Goal: Task Accomplishment & Management: Complete application form

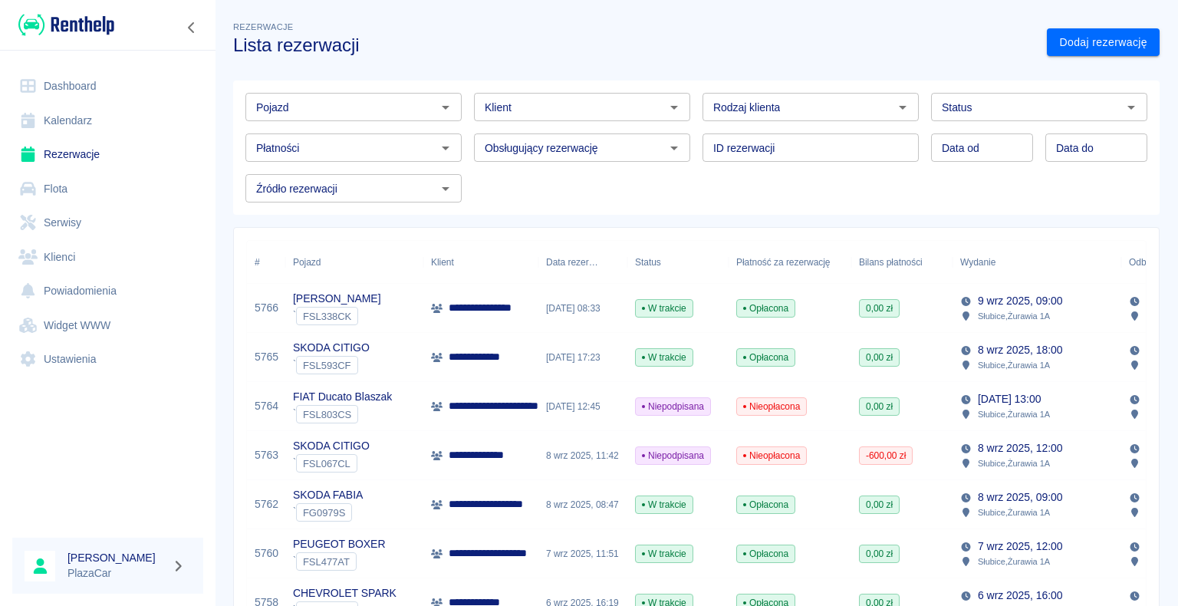
click at [899, 106] on icon "Otwórz" at bounding box center [903, 108] width 8 height 4
click at [849, 142] on li "Osoba prywatna" at bounding box center [803, 139] width 213 height 25
type input "Osoba prywatna"
click at [827, 44] on h3 "Lista rezerwacji" at bounding box center [633, 45] width 801 height 21
click at [1054, 44] on link "Dodaj rezerwację" at bounding box center [1103, 42] width 113 height 28
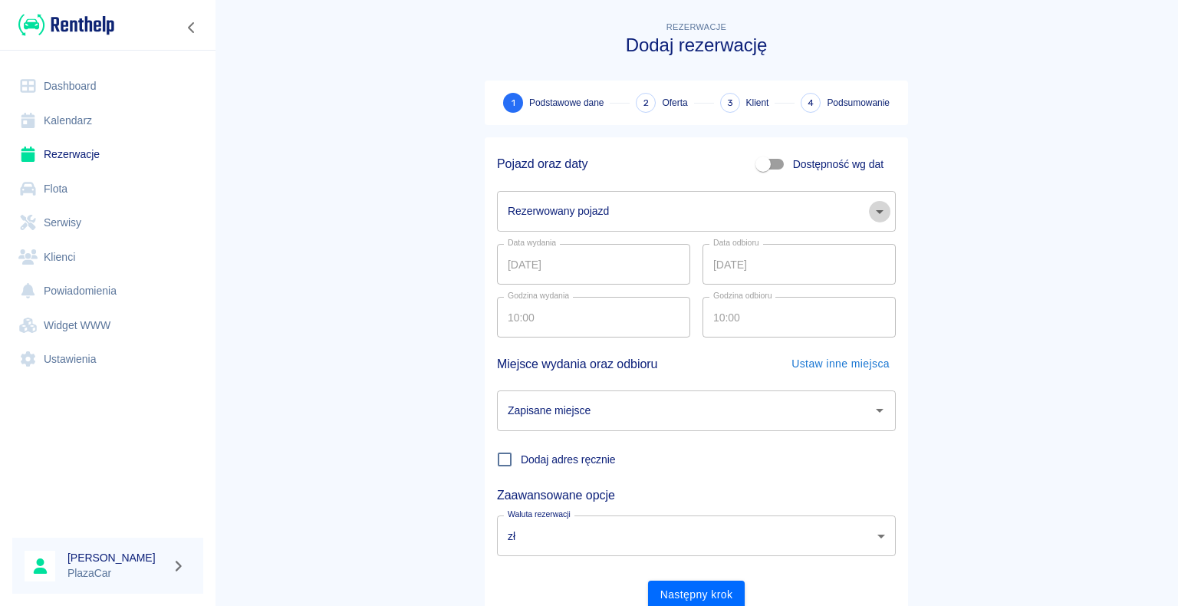
click at [874, 215] on icon "Otwórz" at bounding box center [879, 211] width 18 height 18
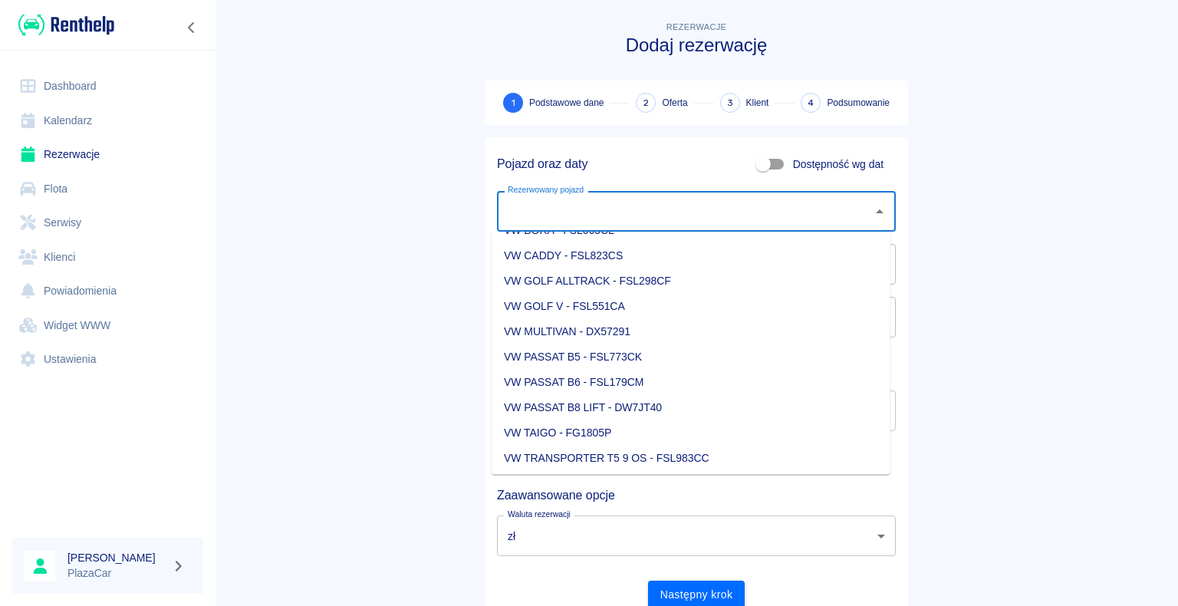
scroll to position [2070, 0]
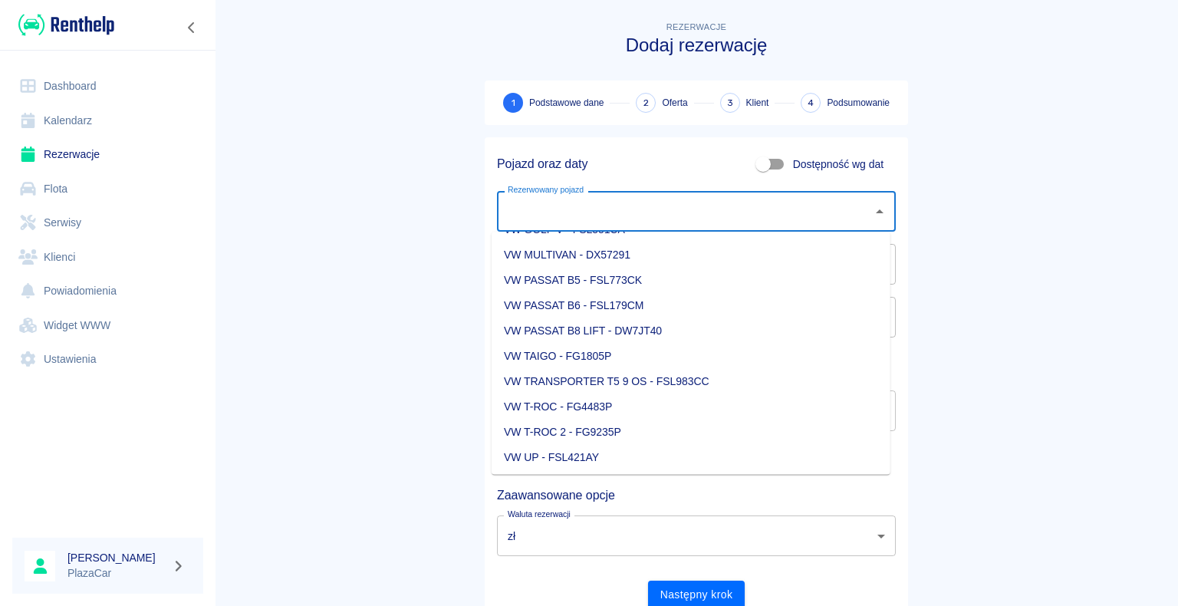
click at [663, 428] on li "VW T-ROC 2 - FG9235P" at bounding box center [691, 431] width 399 height 25
type input "VW T-ROC 2 - FG9235P"
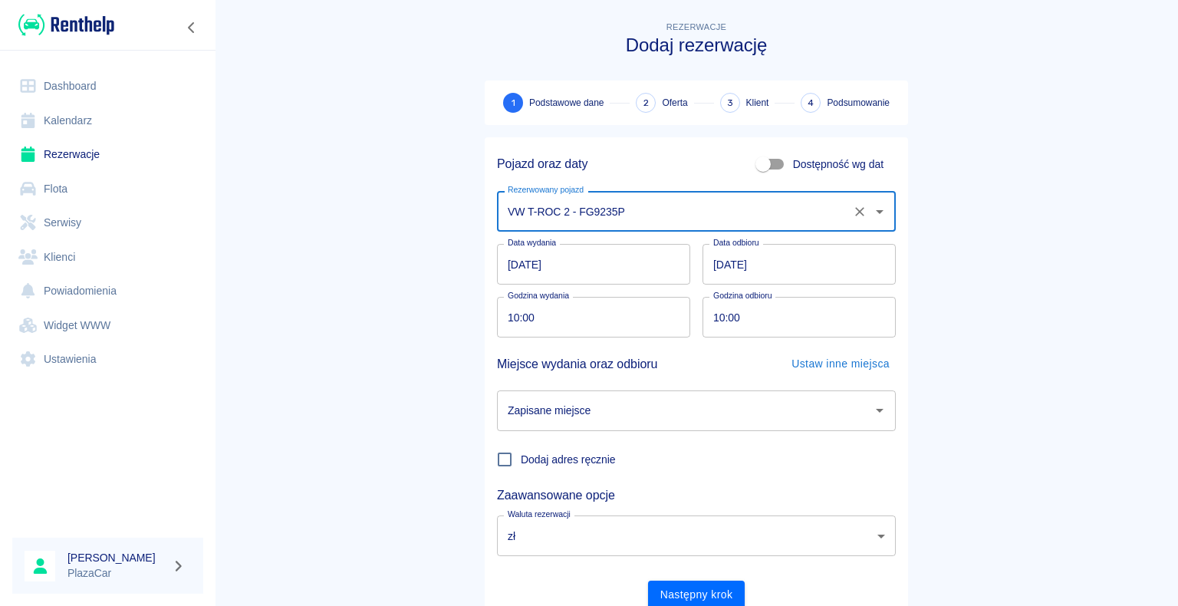
click at [876, 409] on icon "Otwórz" at bounding box center [880, 411] width 8 height 4
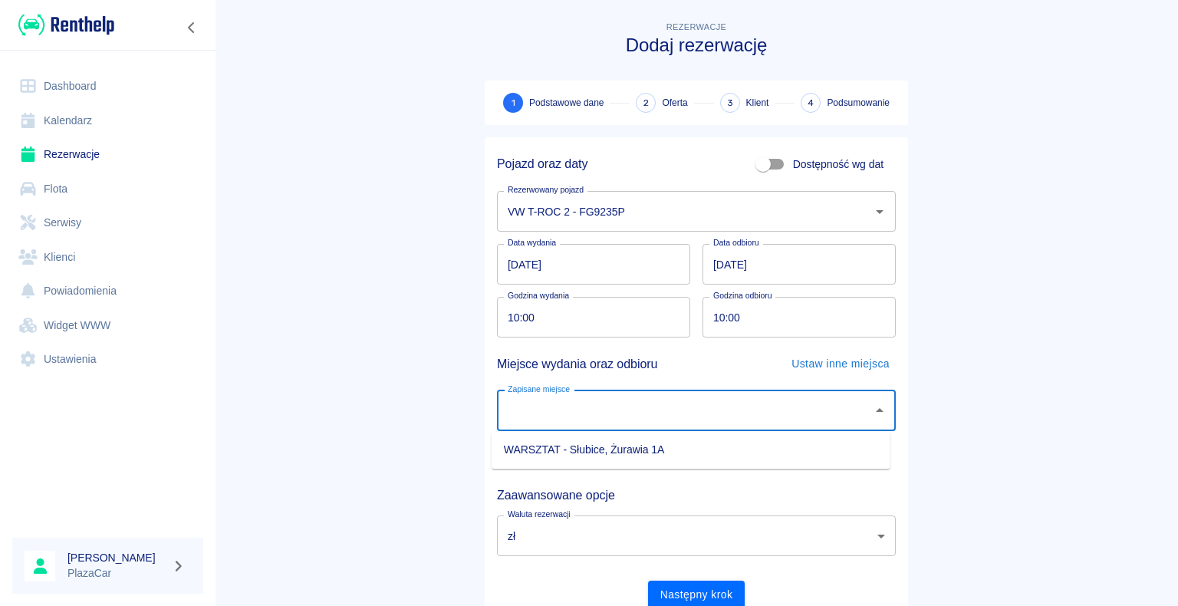
click at [841, 444] on li "WARSZTAT - Słubice, Żurawia 1A" at bounding box center [691, 449] width 399 height 25
type input "WARSZTAT - Słubice, Żurawia 1A"
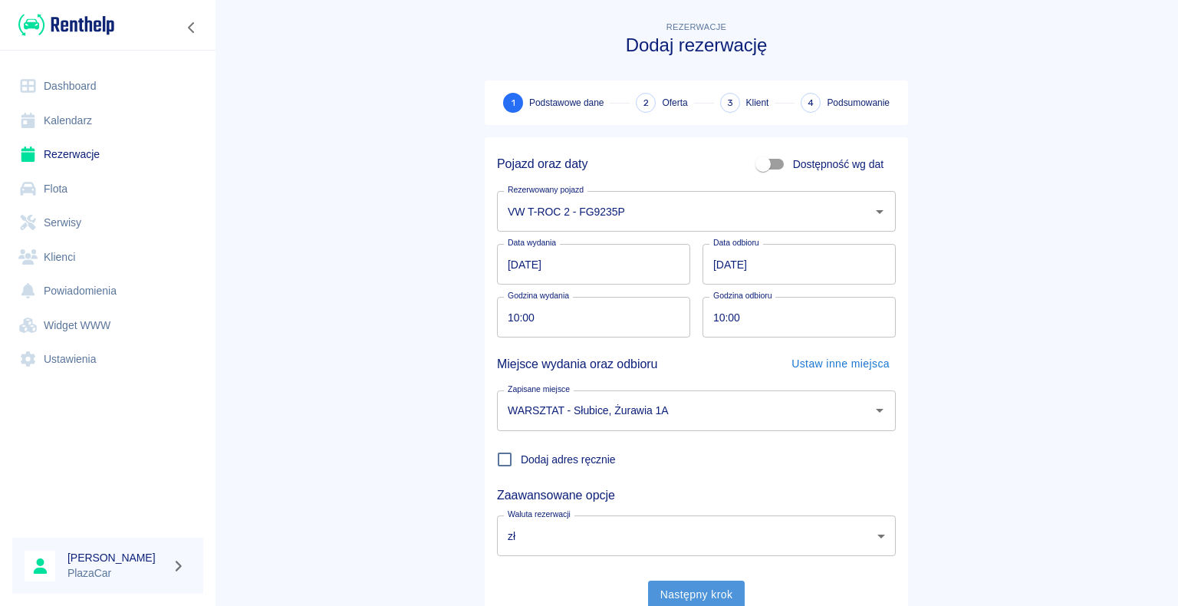
click at [686, 595] on button "Następny krok" at bounding box center [696, 594] width 97 height 28
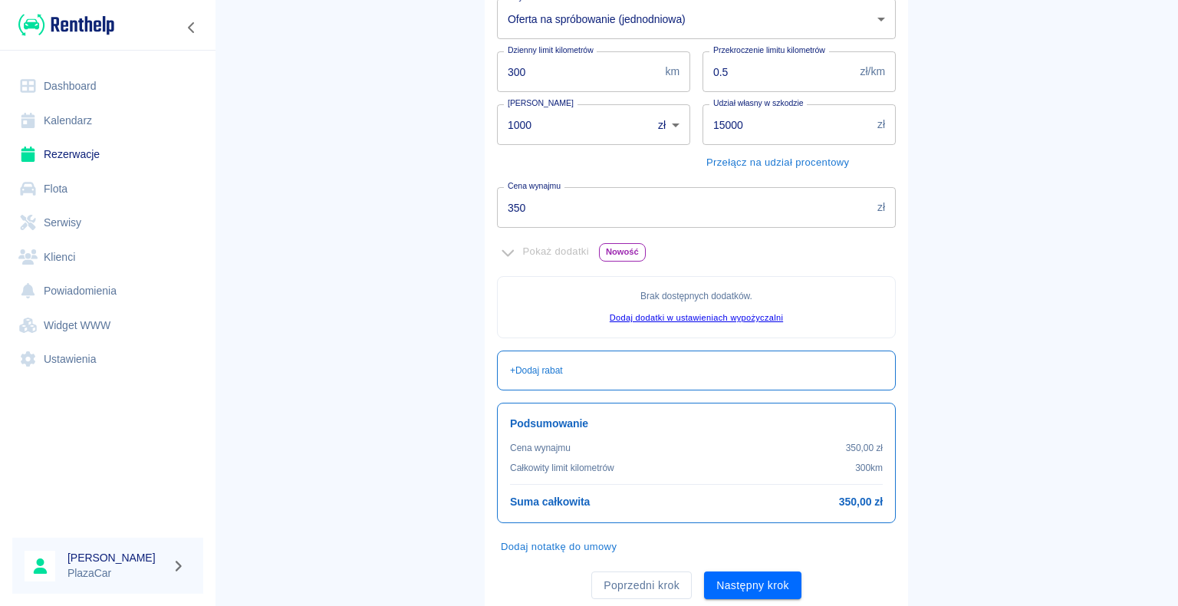
scroll to position [278, 0]
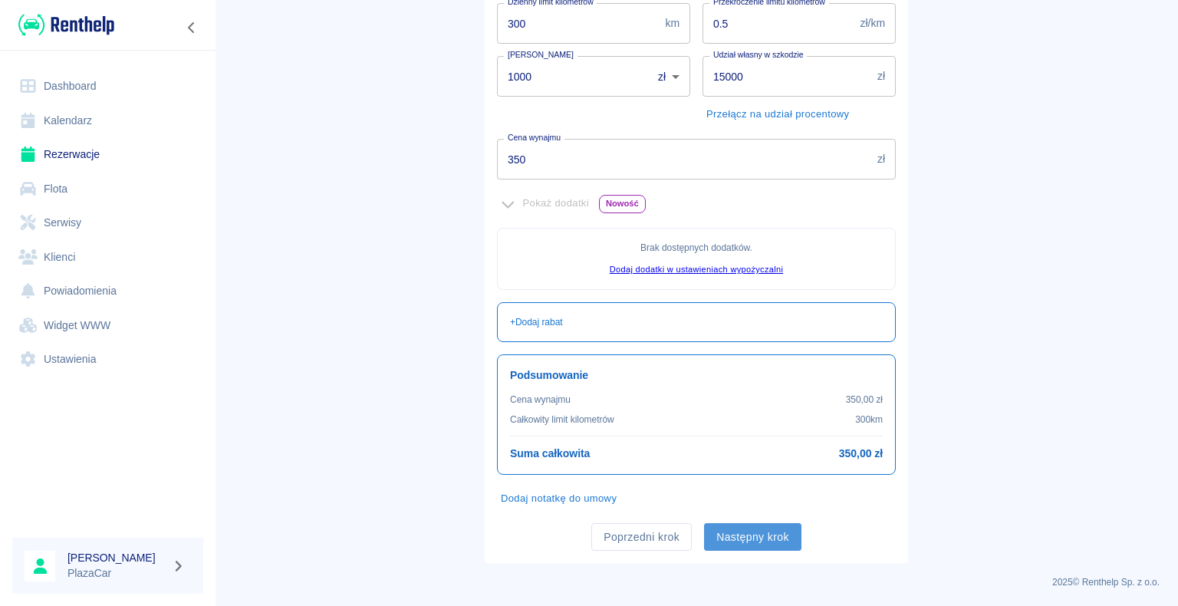
click at [745, 533] on button "Następny krok" at bounding box center [752, 537] width 97 height 28
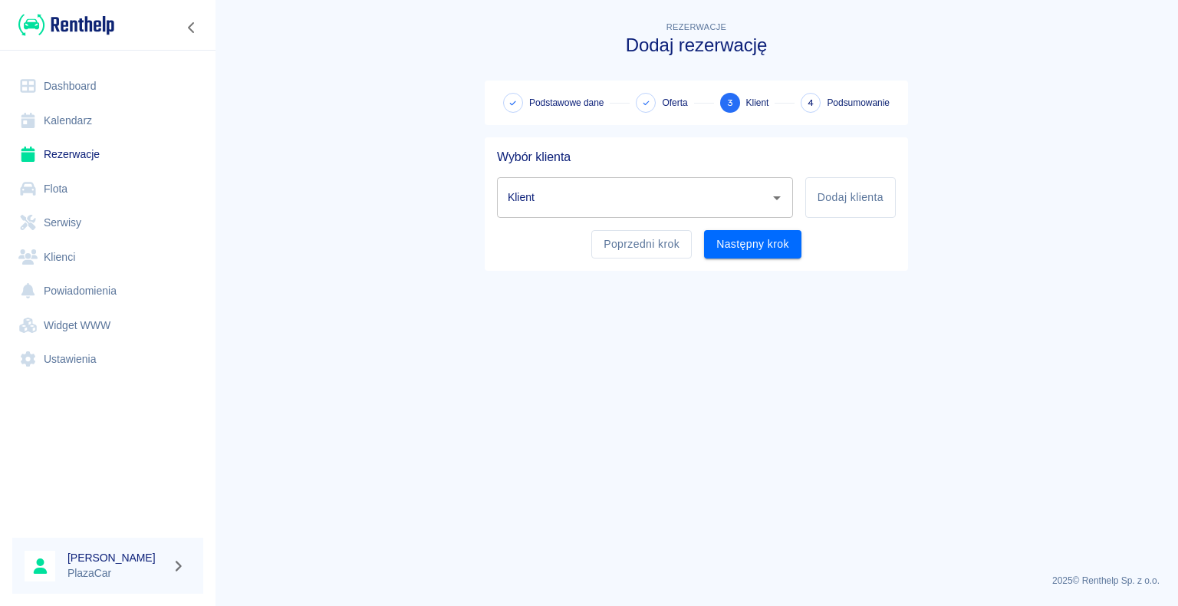
click at [559, 204] on input "Klient" at bounding box center [633, 197] width 259 height 27
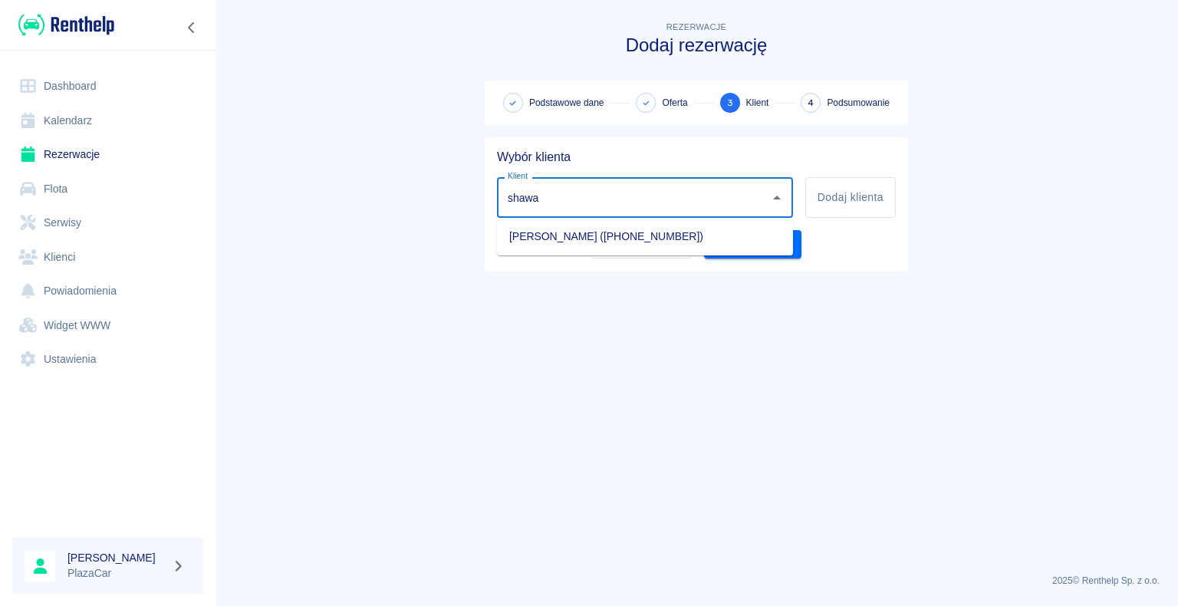
click at [567, 238] on li "[PERSON_NAME] ([PHONE_NUMBER])" at bounding box center [645, 236] width 296 height 25
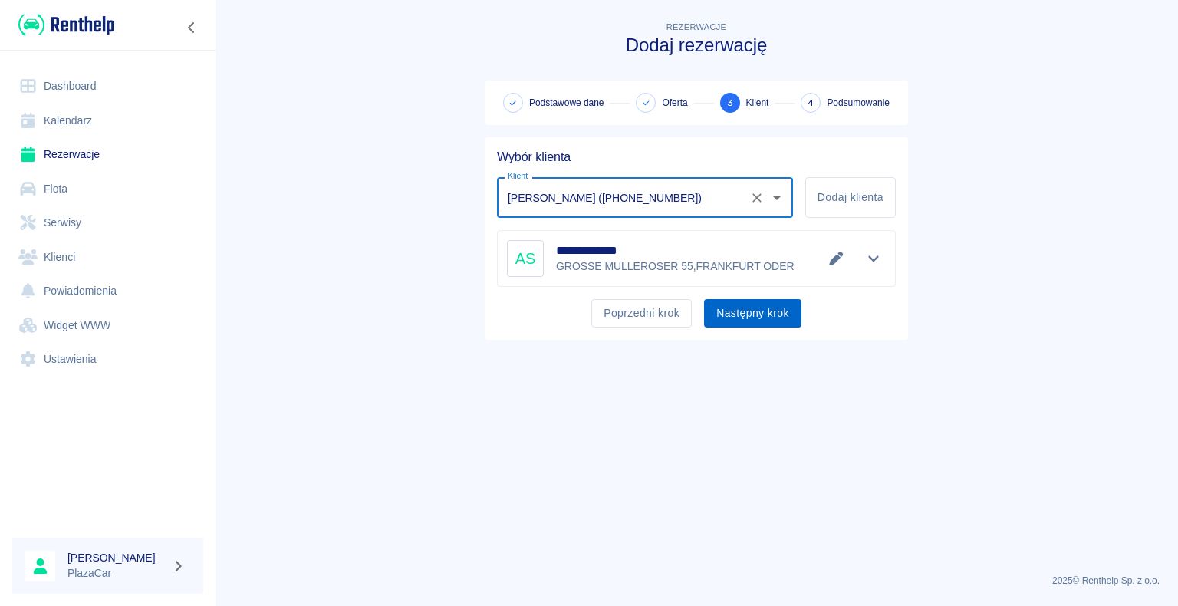
type input "[PERSON_NAME] ([PHONE_NUMBER])"
click at [748, 314] on button "Następny krok" at bounding box center [752, 313] width 97 height 28
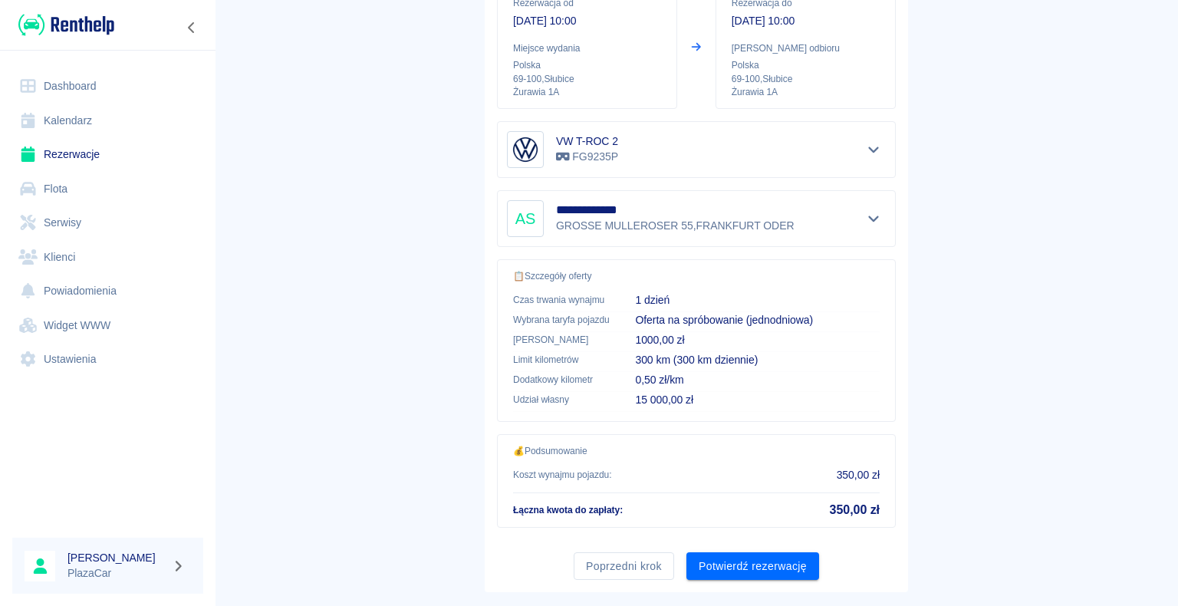
scroll to position [219, 0]
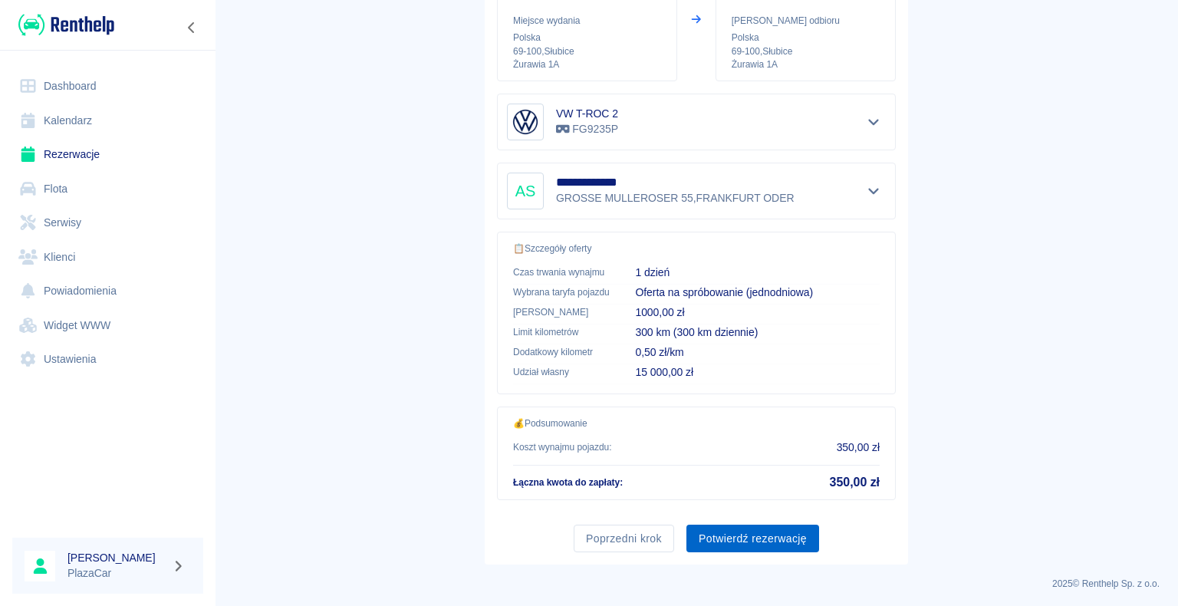
click at [742, 532] on button "Potwierdź rezerwację" at bounding box center [752, 538] width 133 height 28
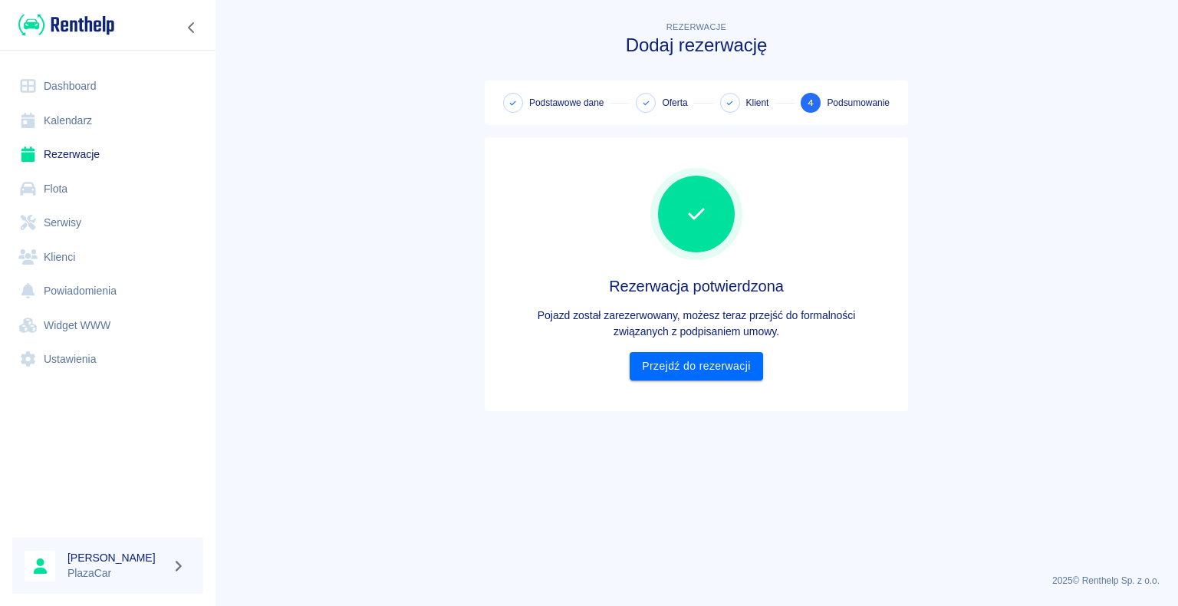
scroll to position [0, 0]
click at [691, 362] on link "Przejdź do rezerwacji" at bounding box center [696, 366] width 133 height 28
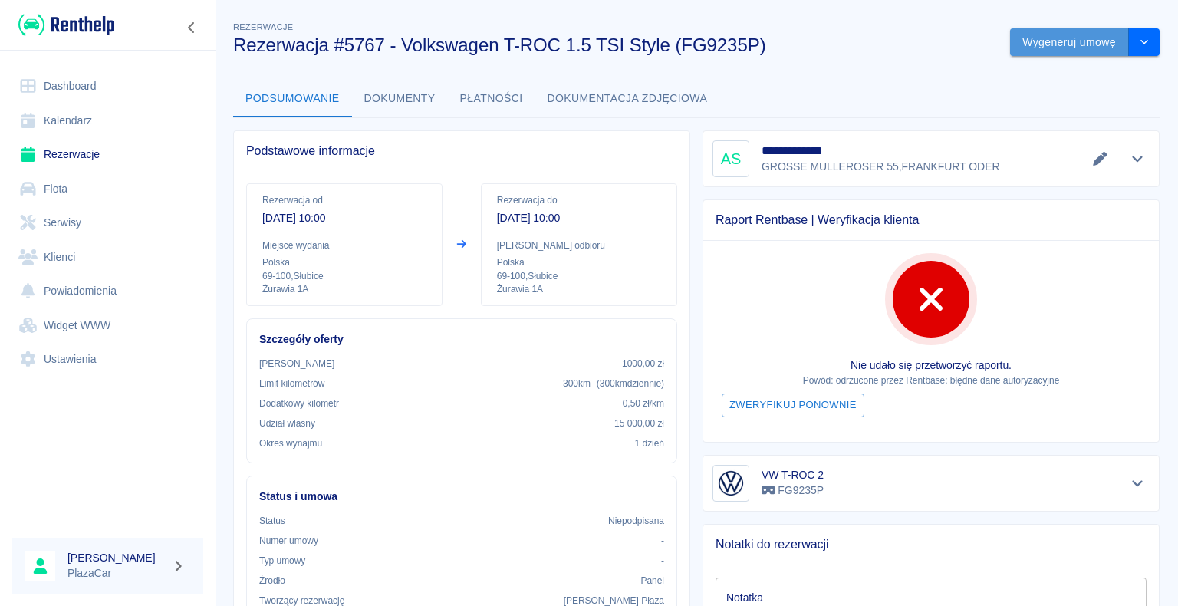
click at [1047, 39] on button "Wygeneruj umowę" at bounding box center [1069, 42] width 119 height 28
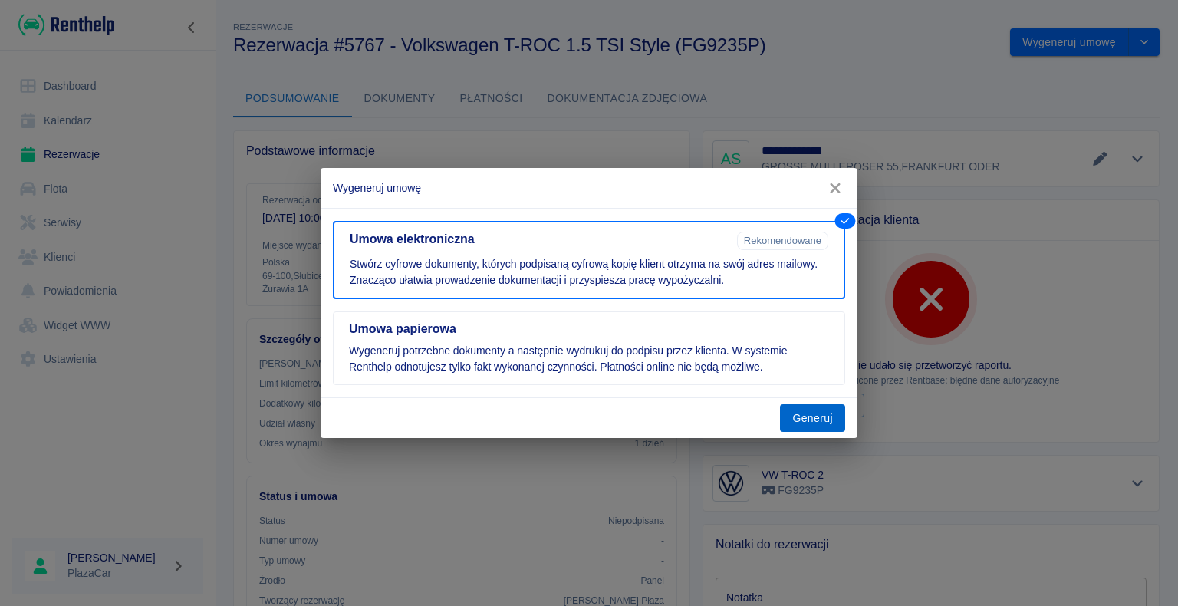
click at [804, 413] on button "Generuj" at bounding box center [812, 418] width 65 height 28
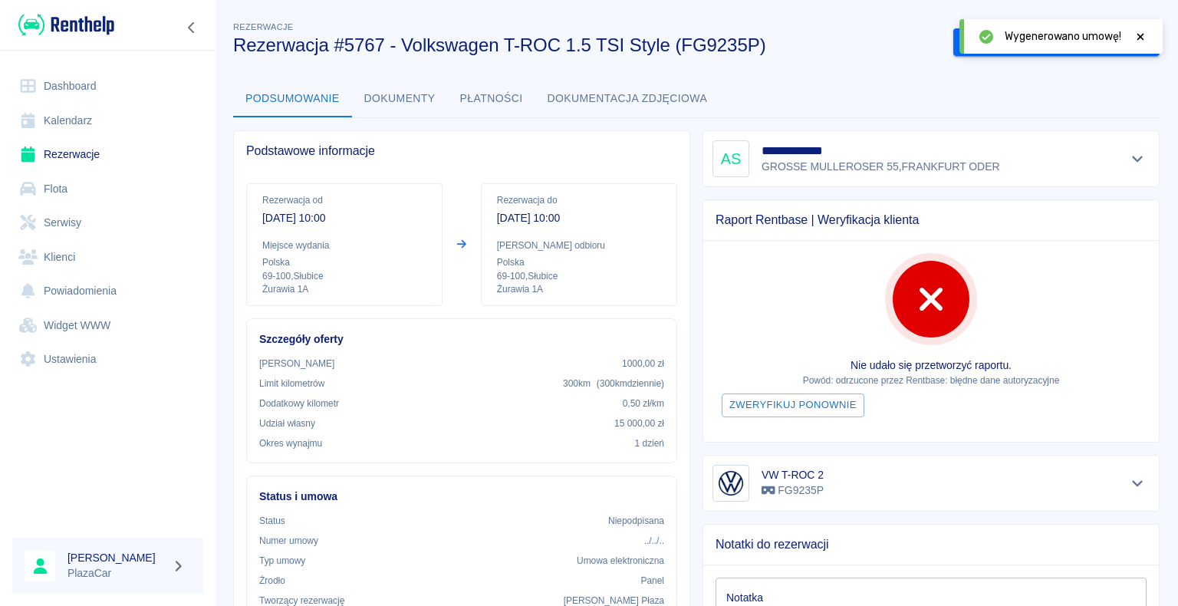
click at [1136, 38] on icon at bounding box center [1140, 36] width 14 height 11
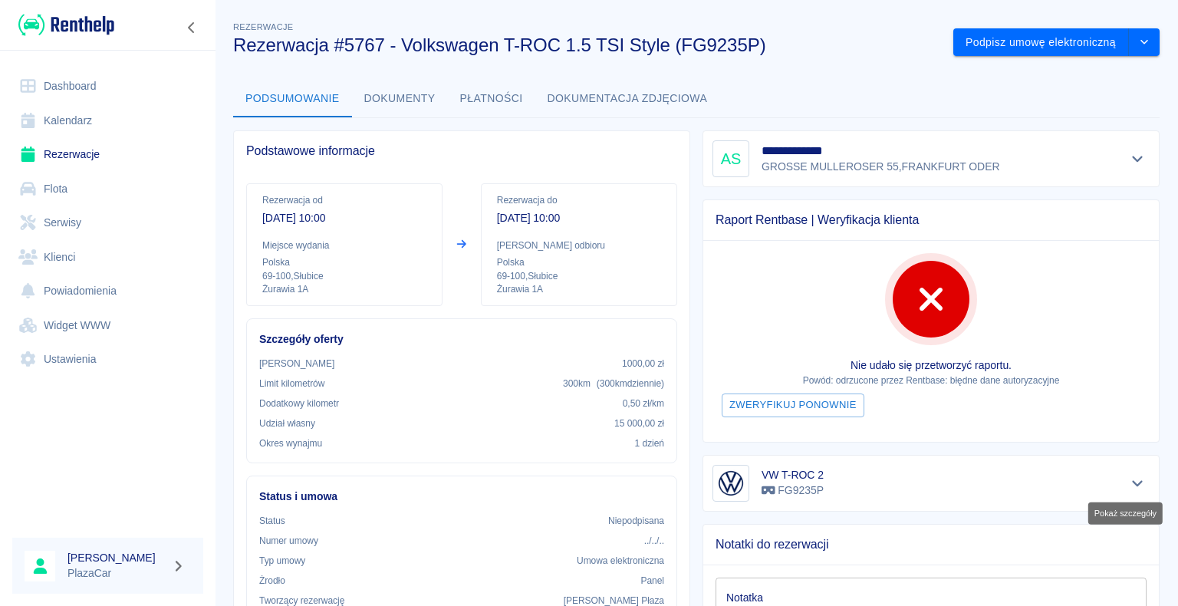
click at [1129, 484] on icon "Pokaż szczegóły" at bounding box center [1138, 483] width 18 height 14
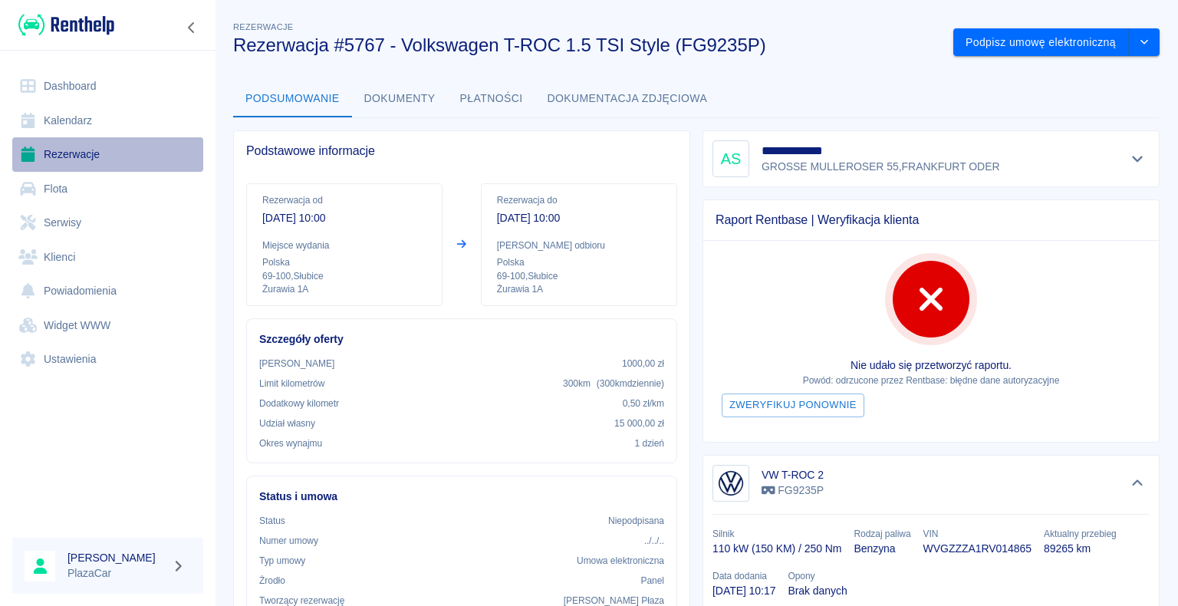
click at [77, 151] on link "Rezerwacje" at bounding box center [107, 154] width 191 height 35
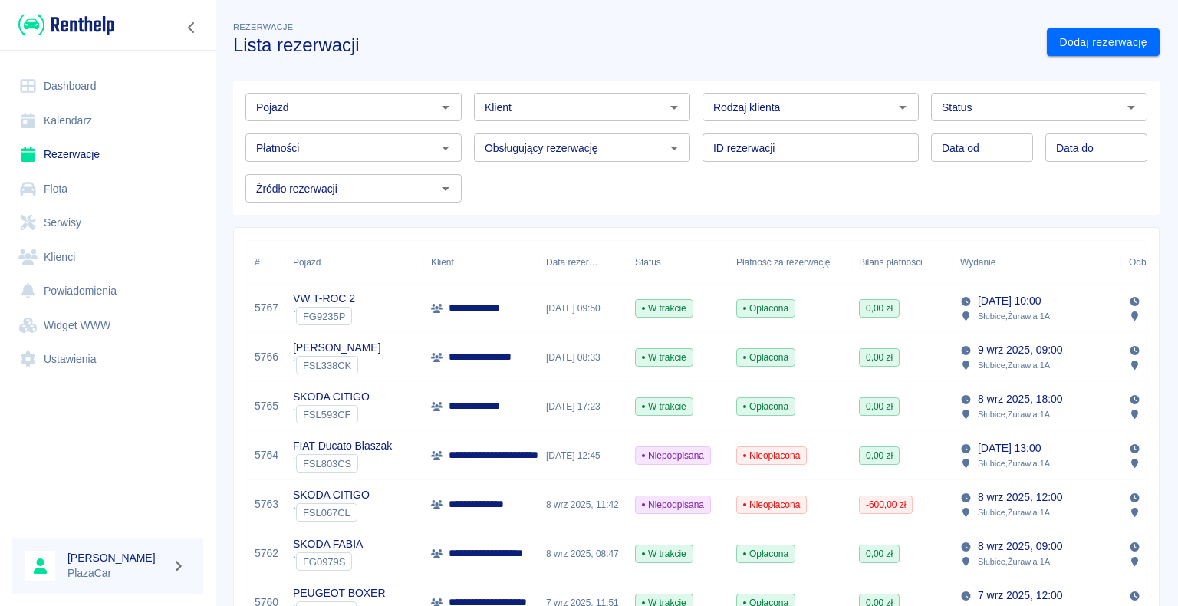
click at [521, 423] on div "**********" at bounding box center [480, 406] width 115 height 49
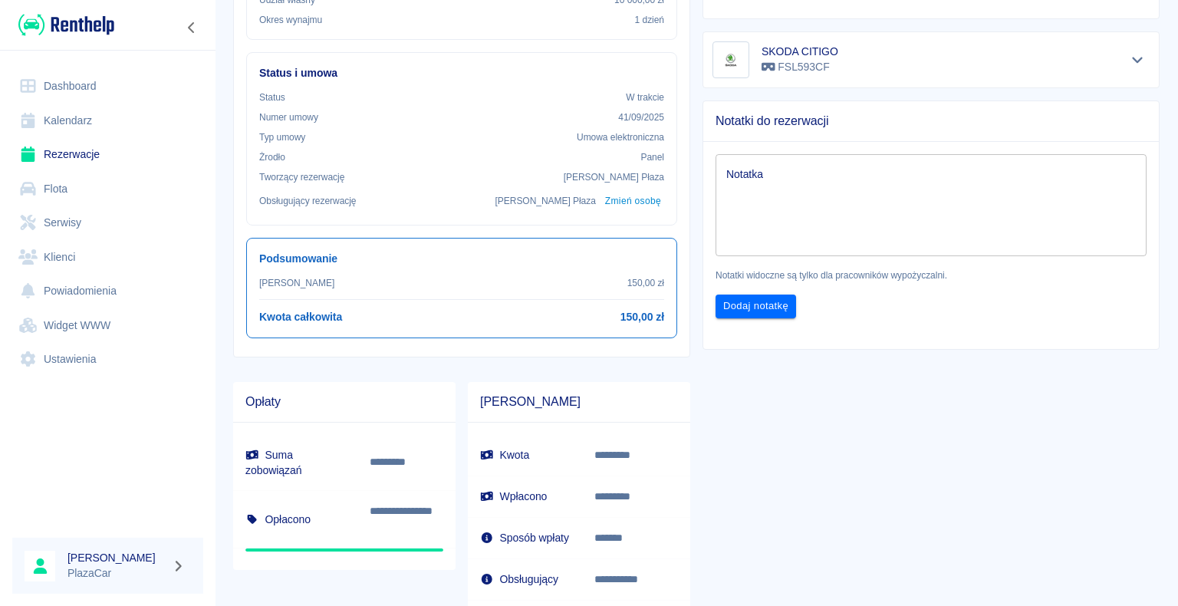
scroll to position [460, 0]
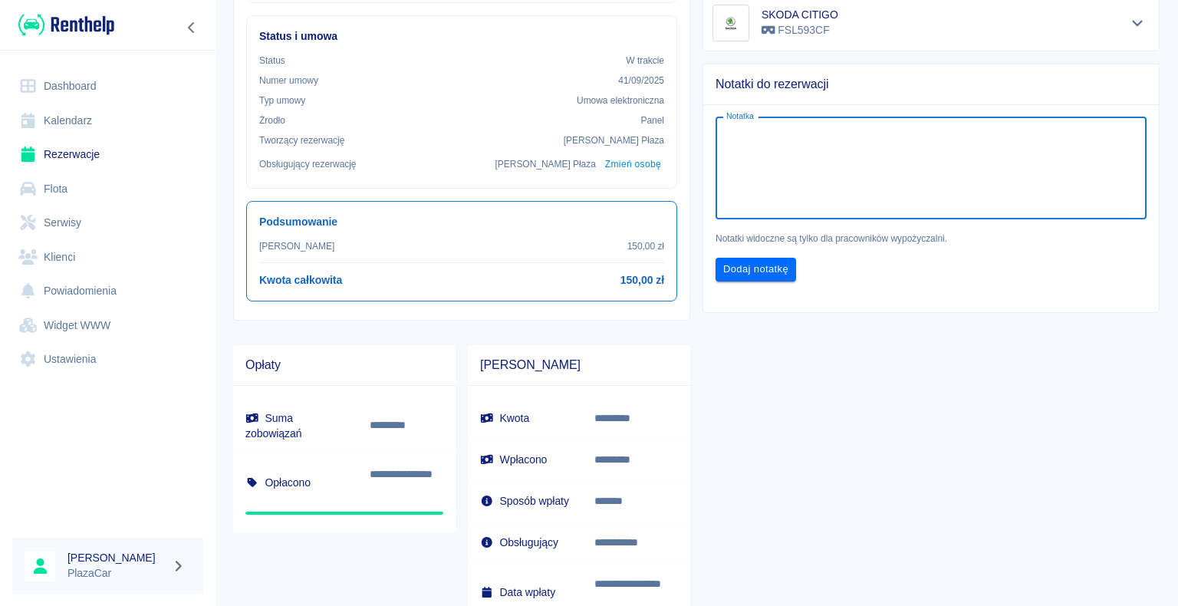
click at [754, 133] on textarea "Notatka" at bounding box center [930, 168] width 409 height 77
type textarea "bez kaucji"
click at [755, 263] on button "Dodaj notatkę" at bounding box center [755, 270] width 81 height 24
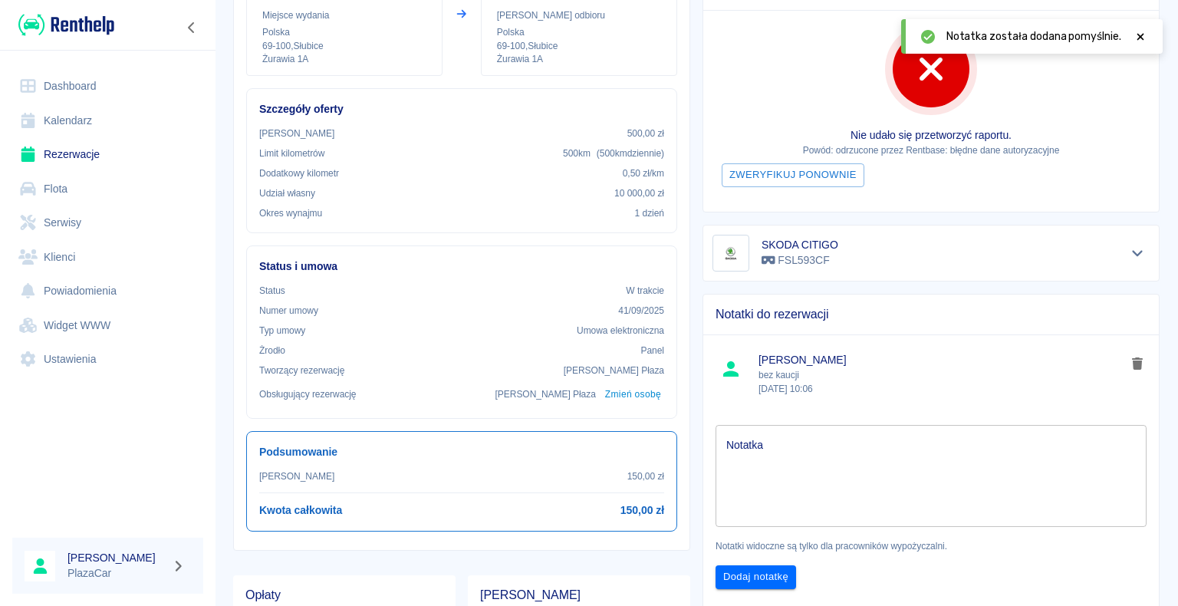
scroll to position [383, 0]
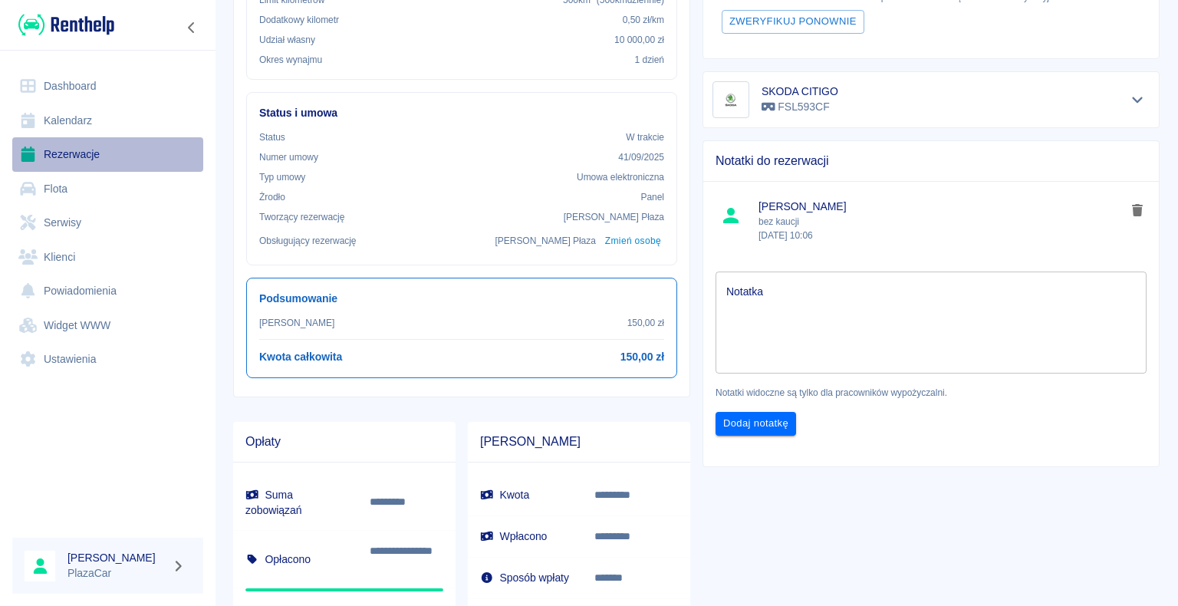
click at [65, 155] on link "Rezerwacje" at bounding box center [107, 154] width 191 height 35
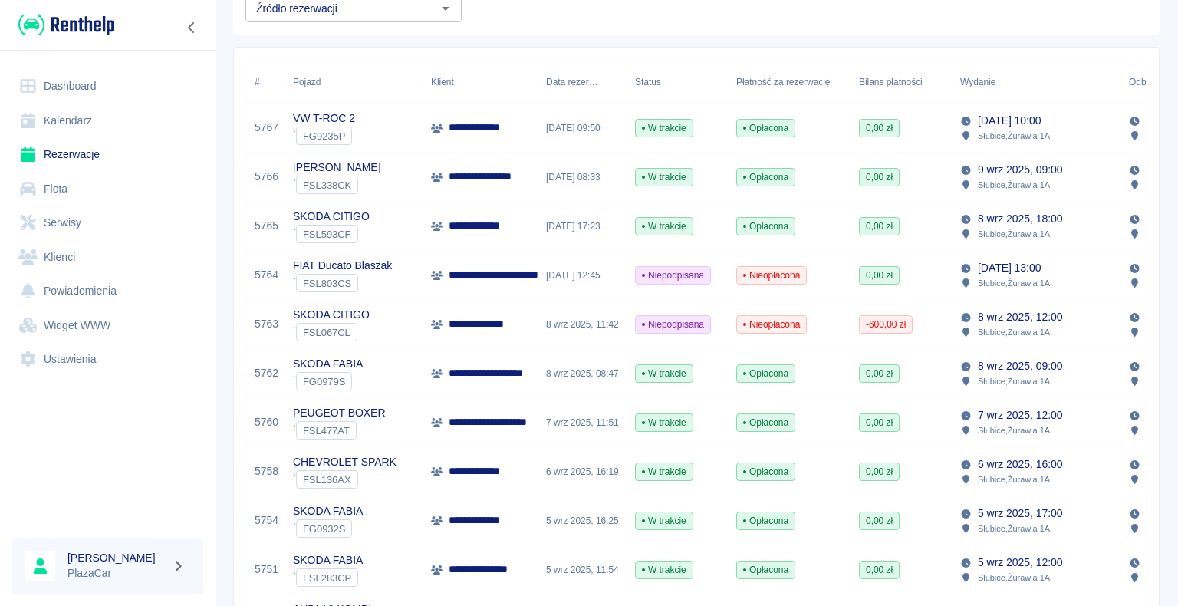
scroll to position [153, 0]
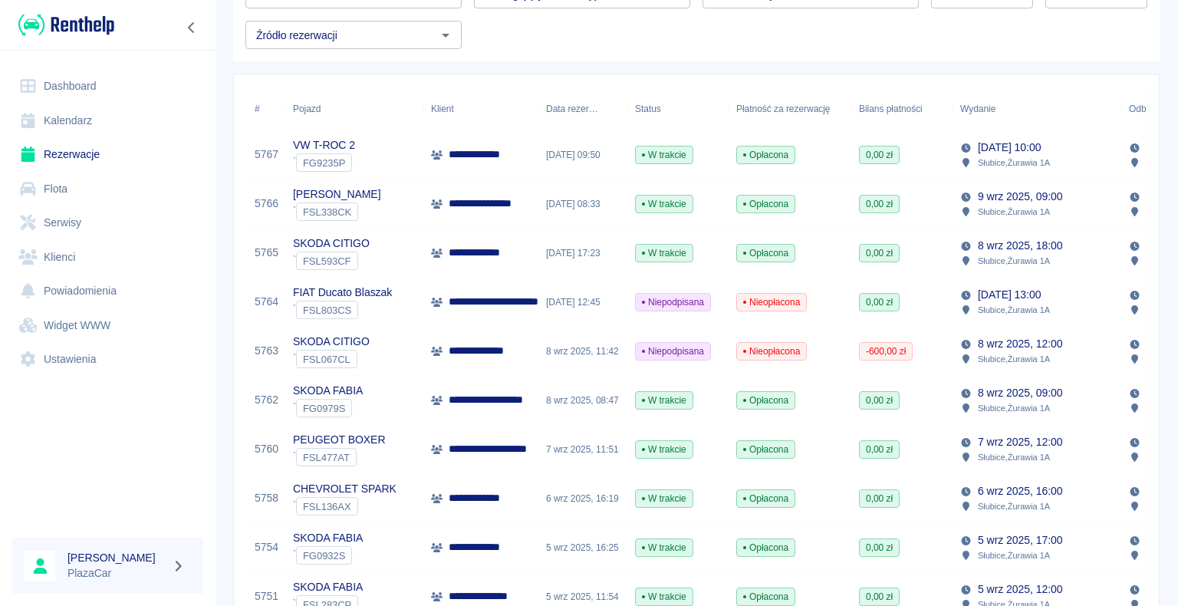
click at [507, 298] on p "**********" at bounding box center [505, 302] width 113 height 16
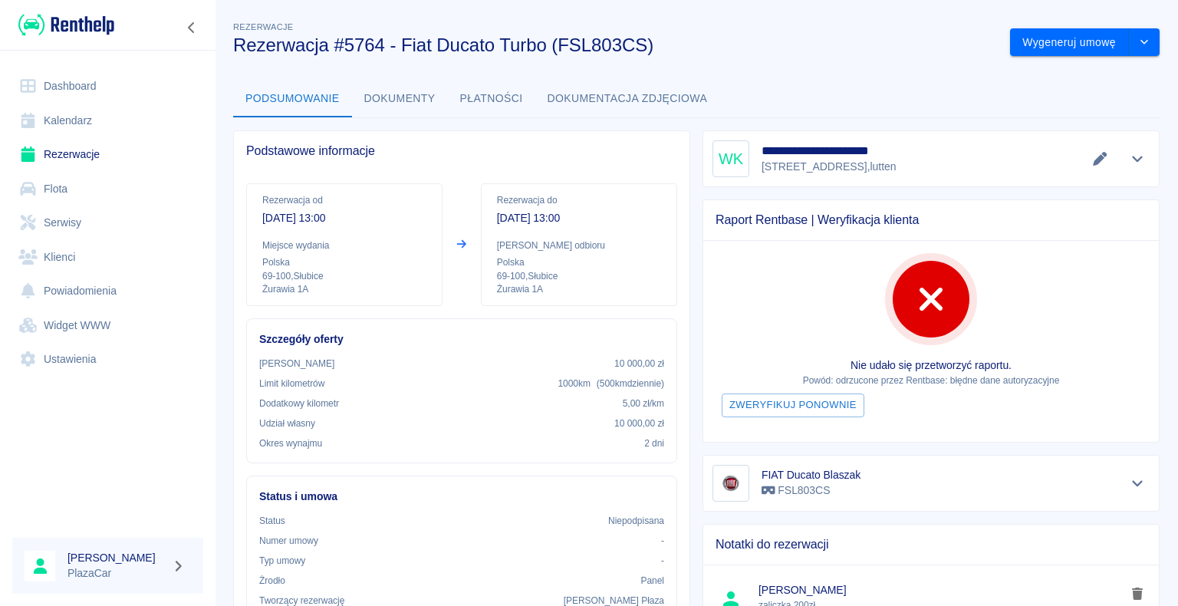
click at [102, 156] on link "Rezerwacje" at bounding box center [107, 154] width 191 height 35
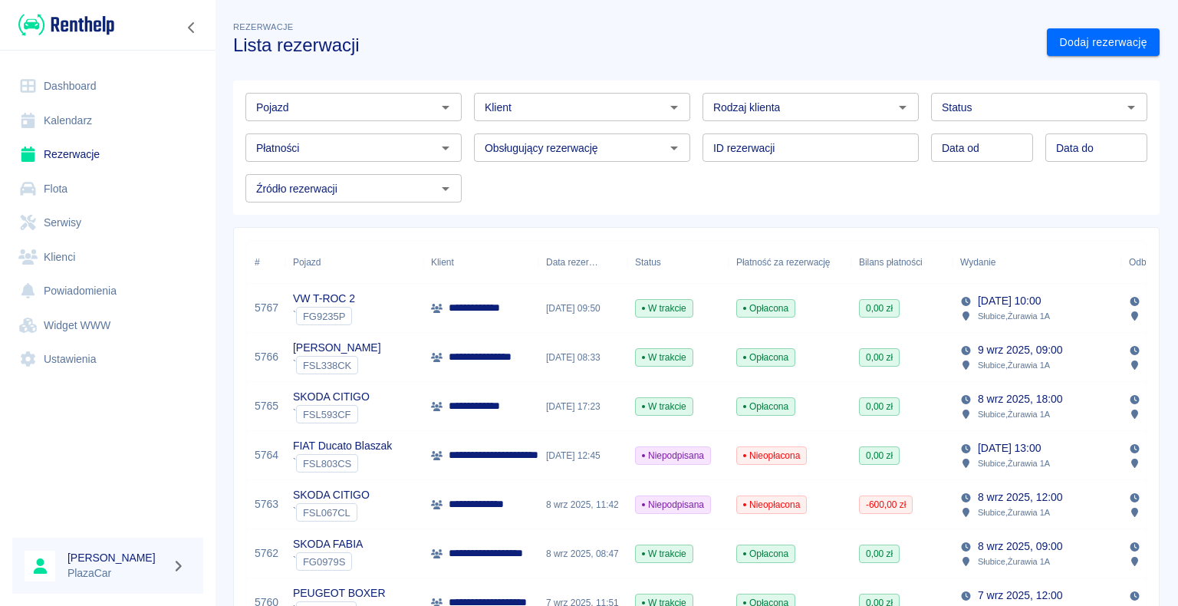
click at [74, 153] on link "Rezerwacje" at bounding box center [107, 154] width 191 height 35
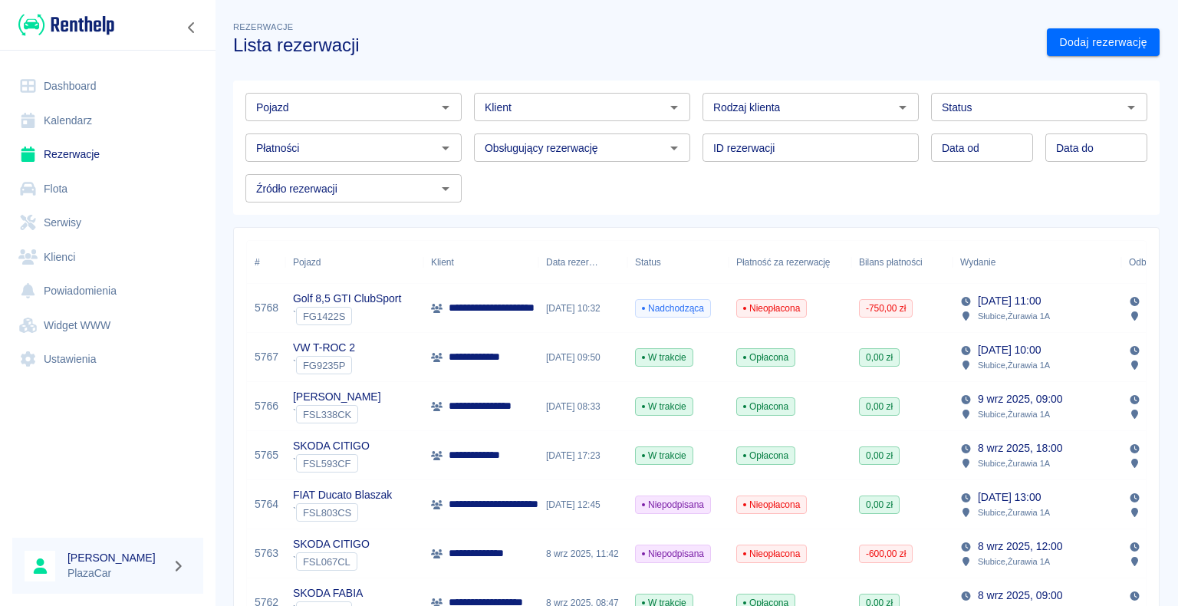
click at [698, 39] on h3 "Lista rezerwacji" at bounding box center [633, 45] width 801 height 21
click at [78, 153] on link "Rezerwacje" at bounding box center [107, 154] width 191 height 35
click at [471, 309] on p "**********" at bounding box center [500, 308] width 102 height 16
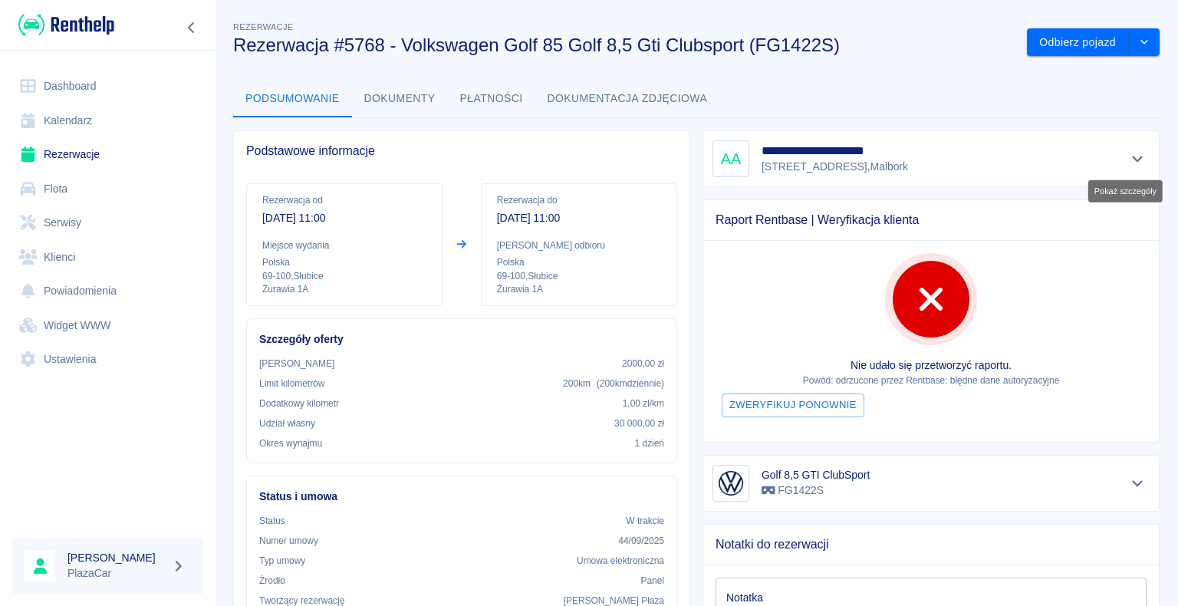
click at [1132, 158] on icon "Pokaż szczegóły" at bounding box center [1137, 159] width 11 height 6
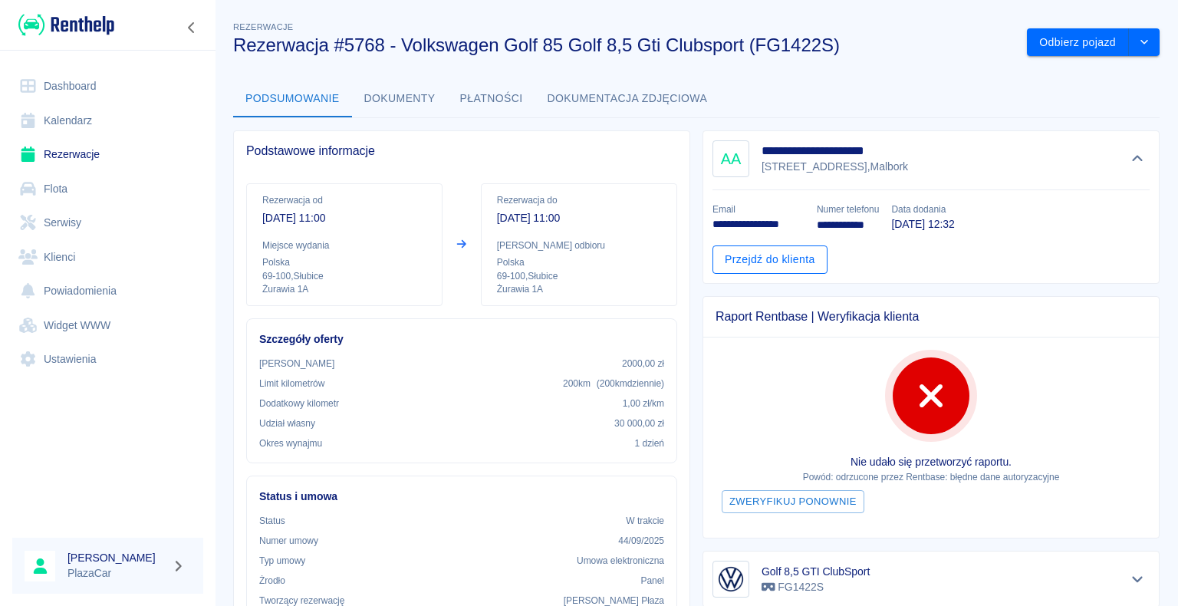
click at [766, 259] on link "Przejdź do klienta" at bounding box center [769, 259] width 115 height 28
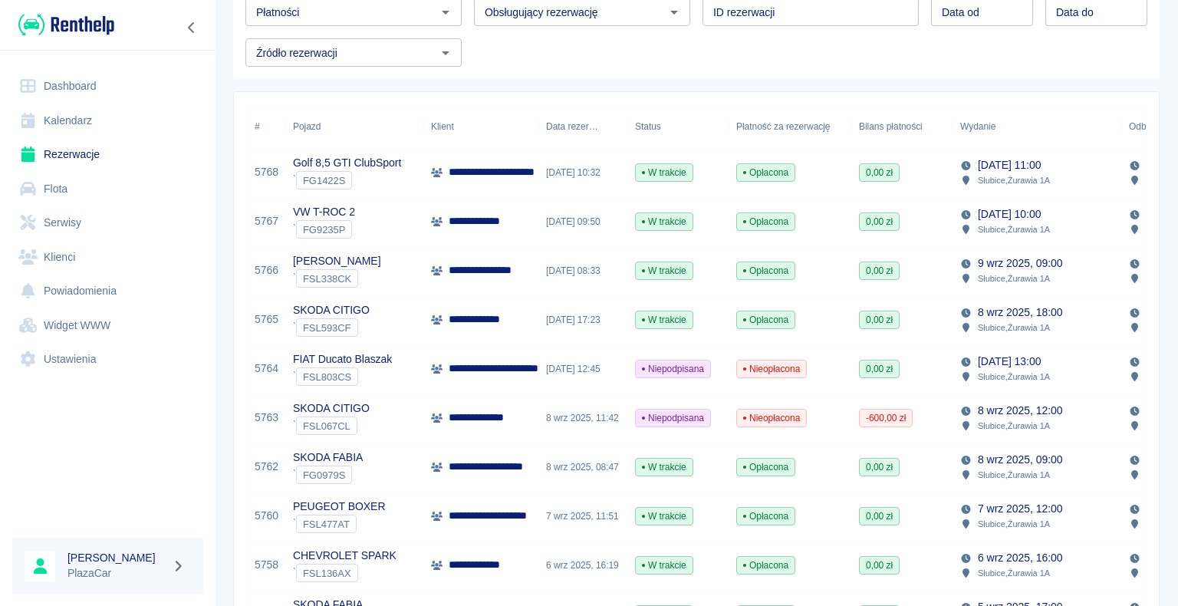
scroll to position [153, 0]
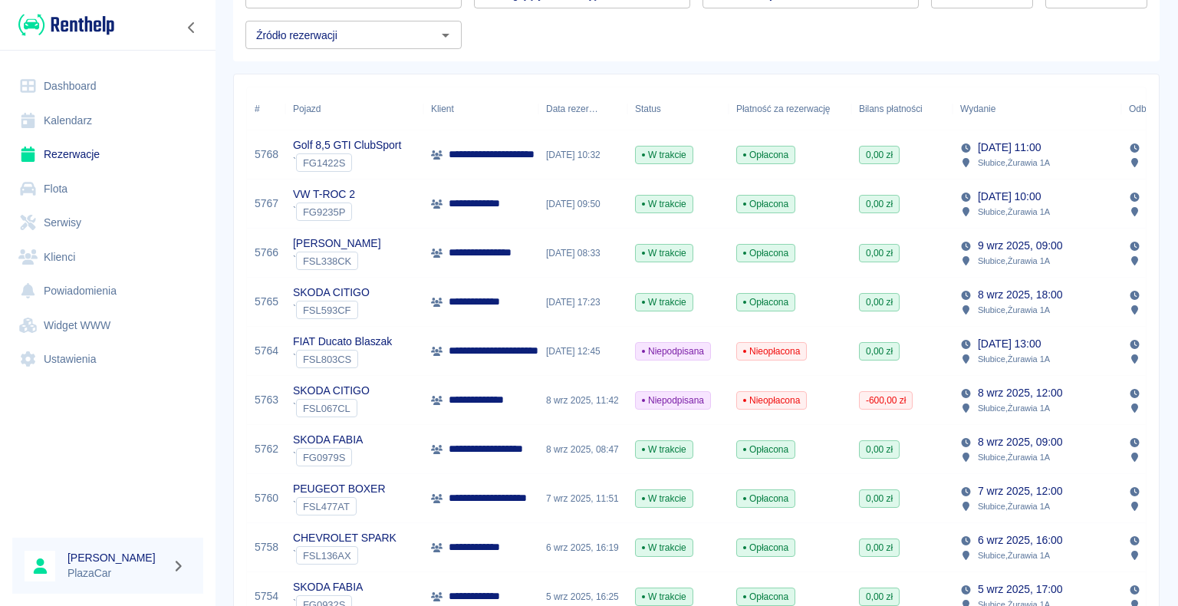
click at [484, 493] on p "**********" at bounding box center [497, 498] width 97 height 16
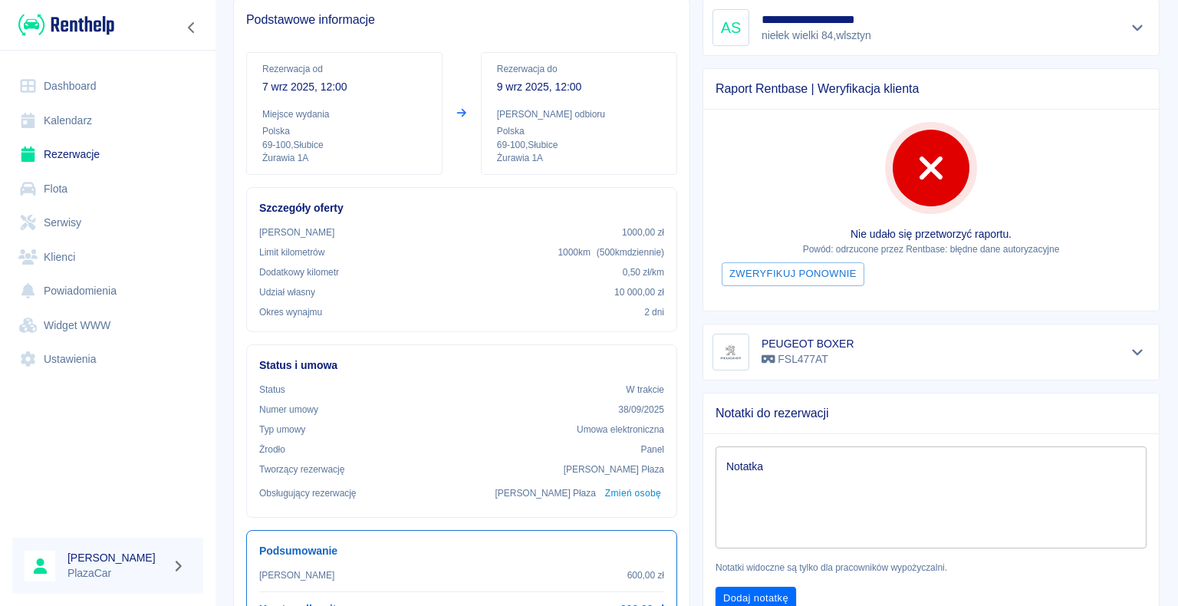
scroll to position [77, 0]
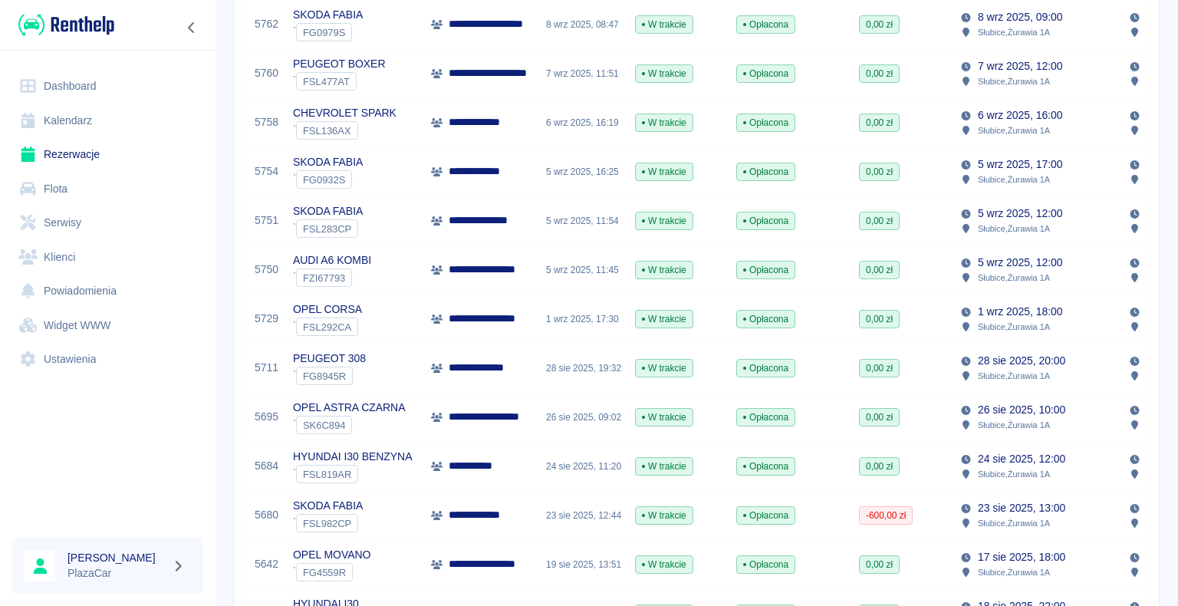
scroll to position [613, 0]
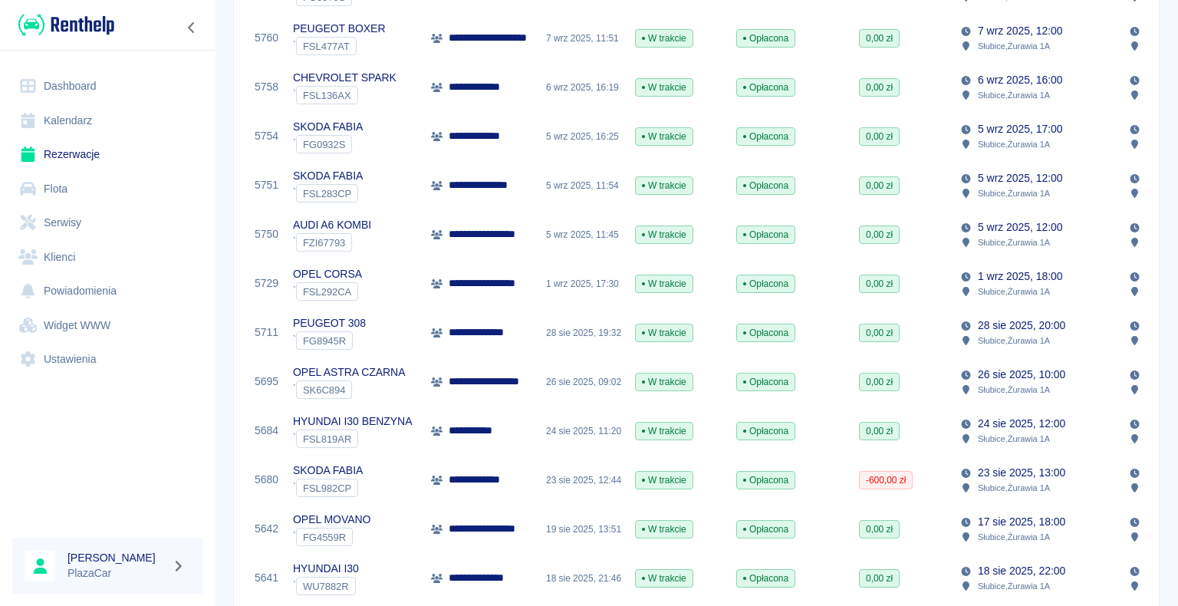
click at [492, 475] on p "**********" at bounding box center [482, 480] width 67 height 16
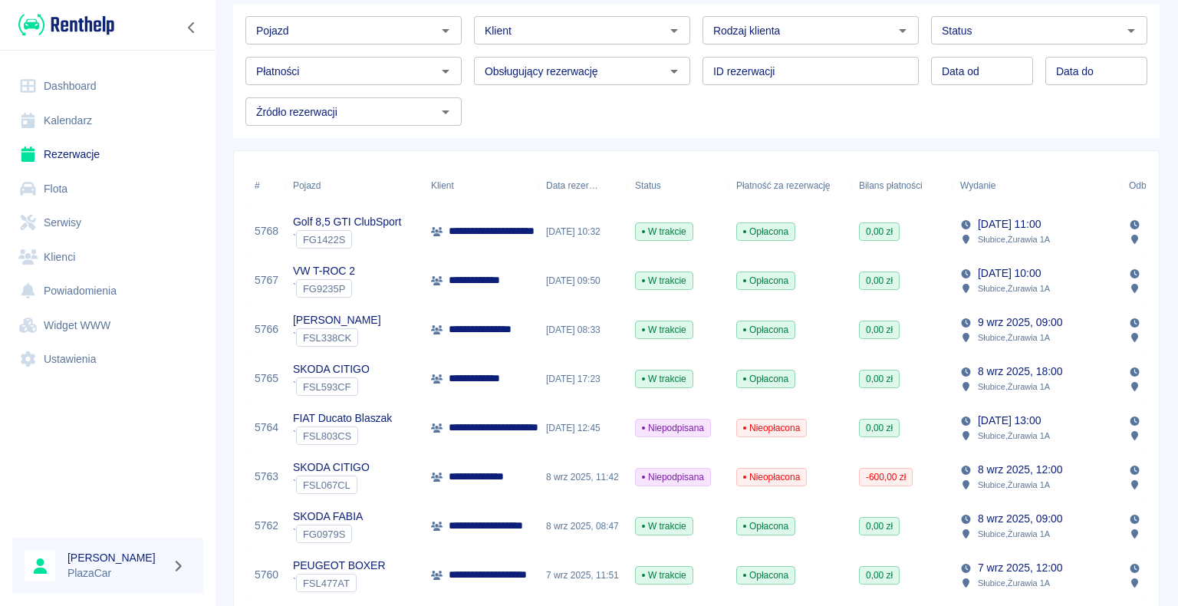
scroll to position [153, 0]
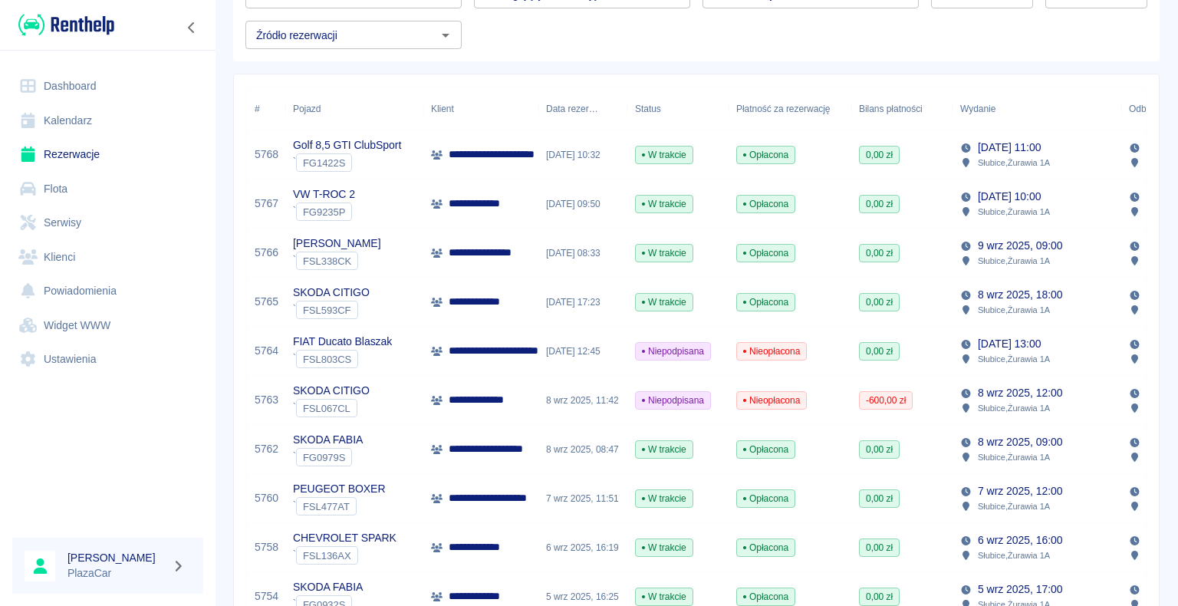
click at [387, 495] on div "PEUGEOT BOXER ` FSL477AT" at bounding box center [354, 498] width 138 height 49
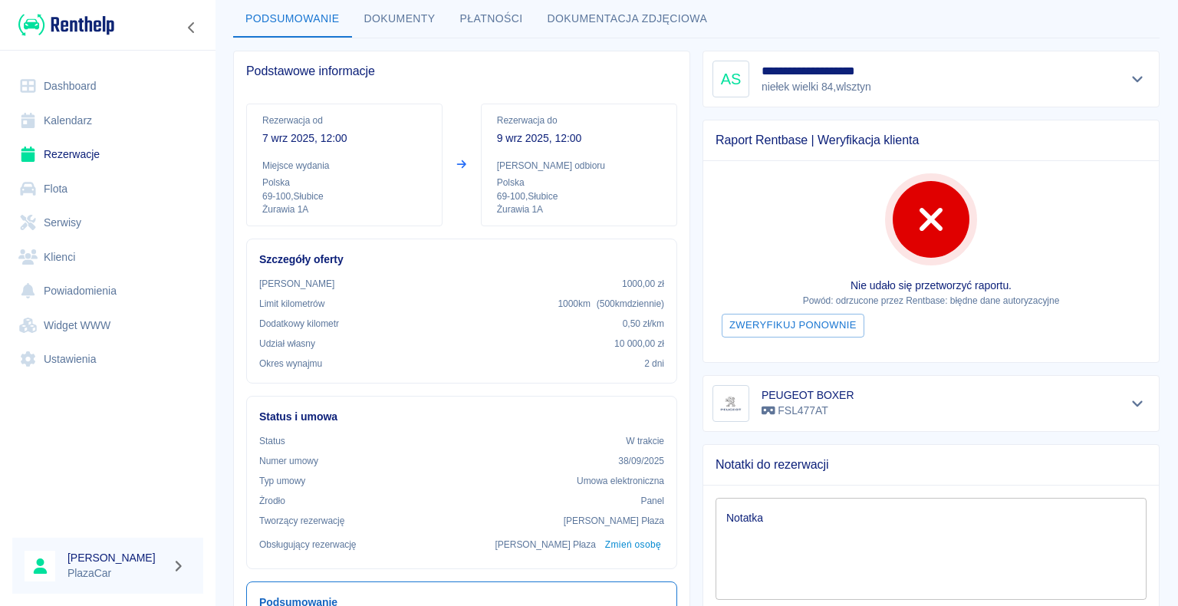
scroll to position [77, 0]
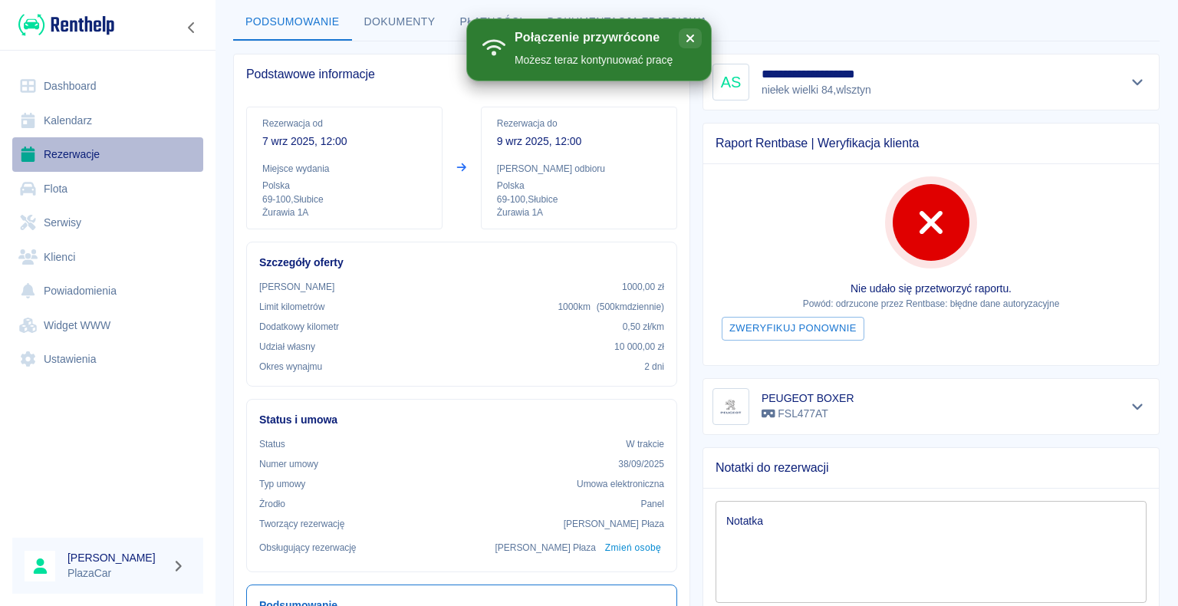
click at [80, 150] on link "Rezerwacje" at bounding box center [107, 154] width 191 height 35
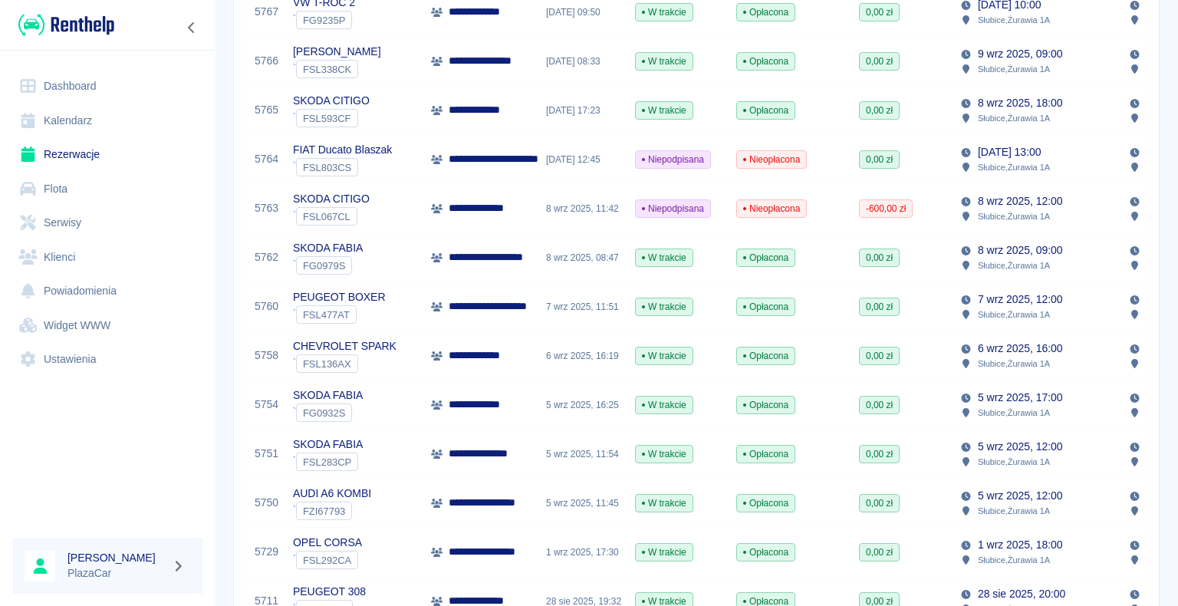
scroll to position [383, 0]
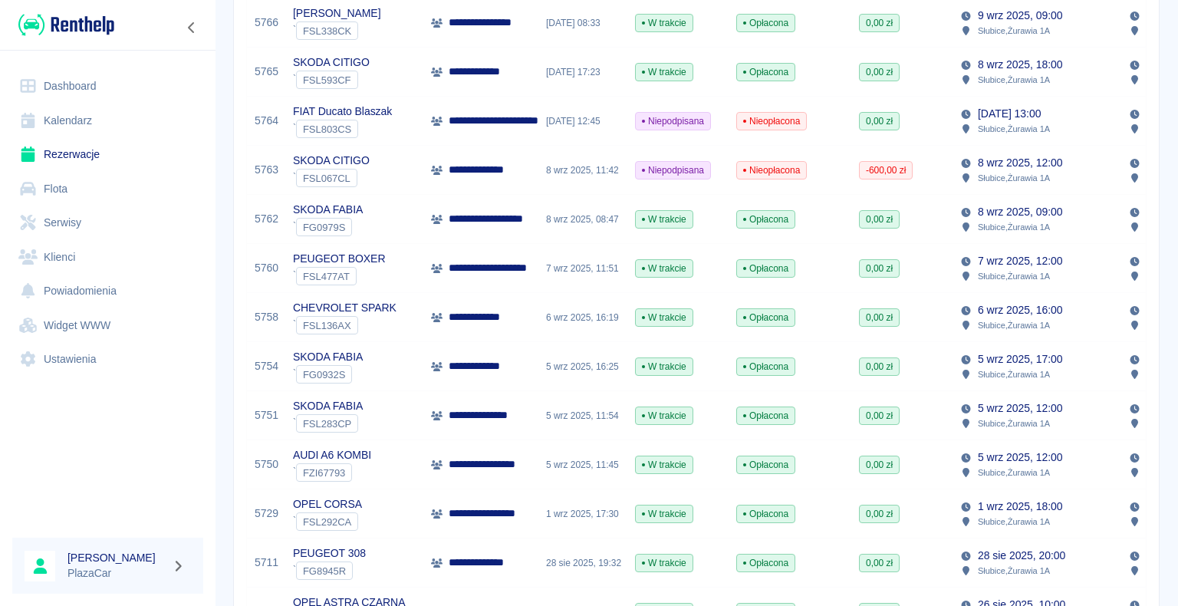
click at [503, 413] on p "**********" at bounding box center [485, 415] width 73 height 16
